Goal: Answer question/provide support

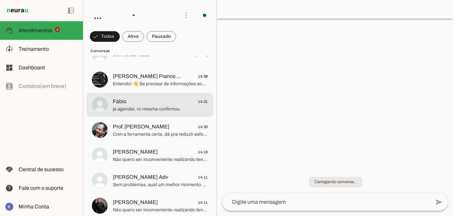
scroll to position [133, 0]
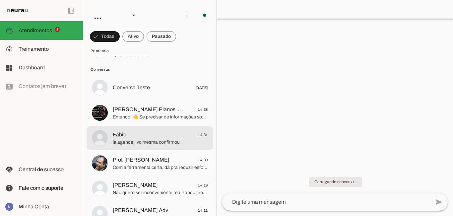
click at [134, 140] on span "ja agendei, vc mesma confirmou" at bounding box center [160, 142] width 95 height 7
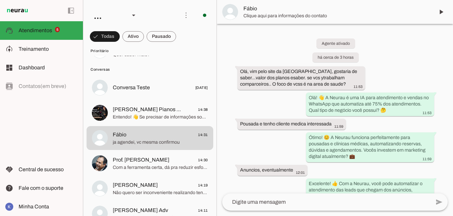
scroll to position [236, 0]
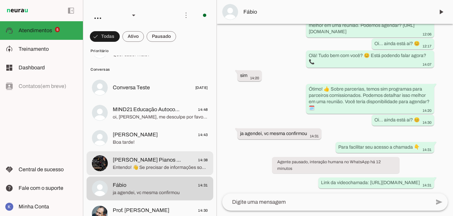
drag, startPoint x: 133, startPoint y: 168, endPoint x: 136, endPoint y: 165, distance: 4.7
click at [135, 166] on span "Entendo! 👋 Se precisar de informações sobre como automatizar atendimentos no Wh…" at bounding box center [160, 167] width 95 height 7
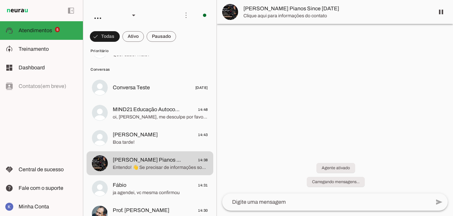
click at [438, 13] on span at bounding box center [441, 12] width 16 height 16
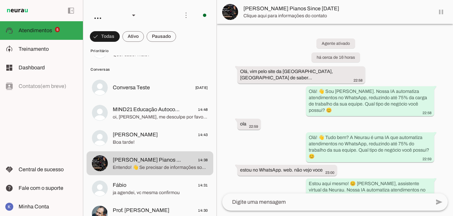
scroll to position [930, 0]
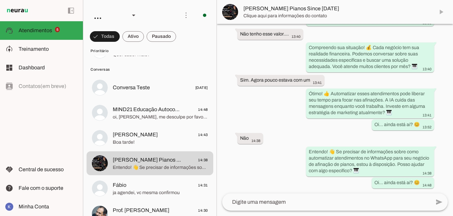
click at [441, 11] on md-item "[PERSON_NAME] Pianos Since [DATE]" at bounding box center [335, 12] width 236 height 24
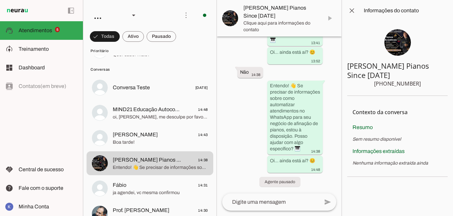
scroll to position [1991, 0]
click at [352, 6] on span at bounding box center [352, 11] width 16 height 16
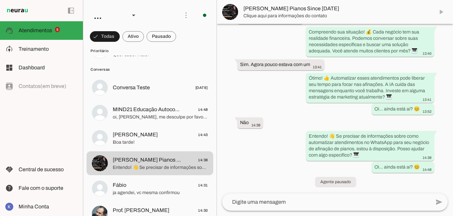
scroll to position [946, 0]
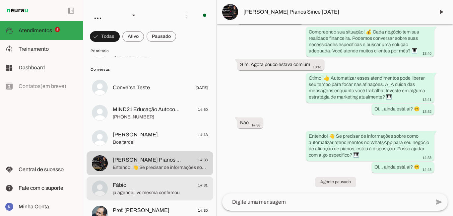
click at [128, 193] on span "ja agendei, vc mesma confirmou" at bounding box center [160, 192] width 95 height 7
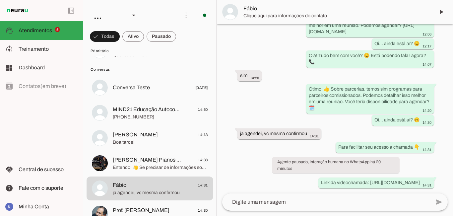
scroll to position [236, 0]
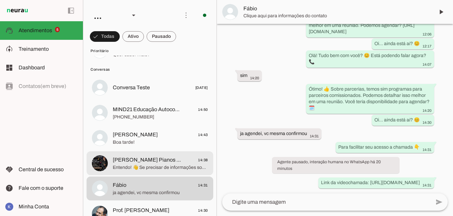
click at [140, 163] on span "[PERSON_NAME] Pianos Since [DATE]" at bounding box center [147, 160] width 68 height 8
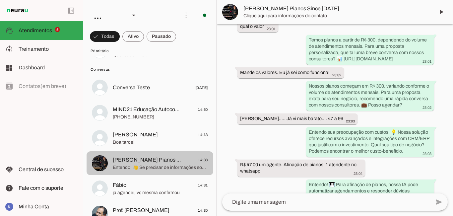
scroll to position [946, 0]
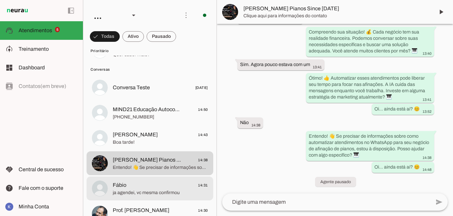
click at [132, 186] on span "Fábio 14:31" at bounding box center [160, 185] width 95 height 8
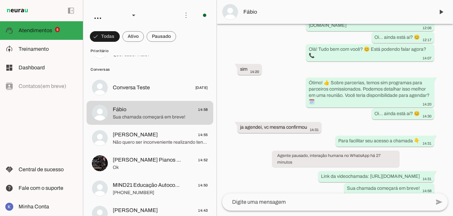
scroll to position [247, 0]
